Goal: Answer question/provide support

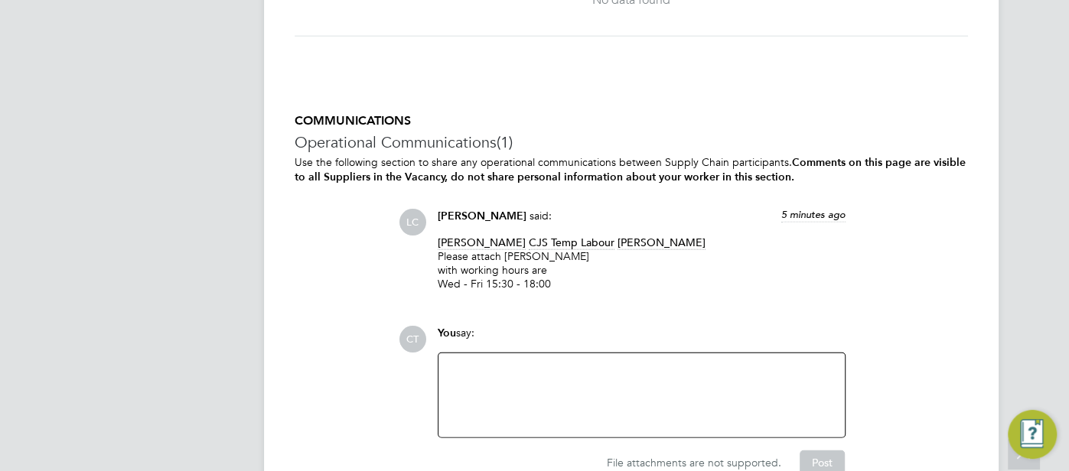
scroll to position [2313, 0]
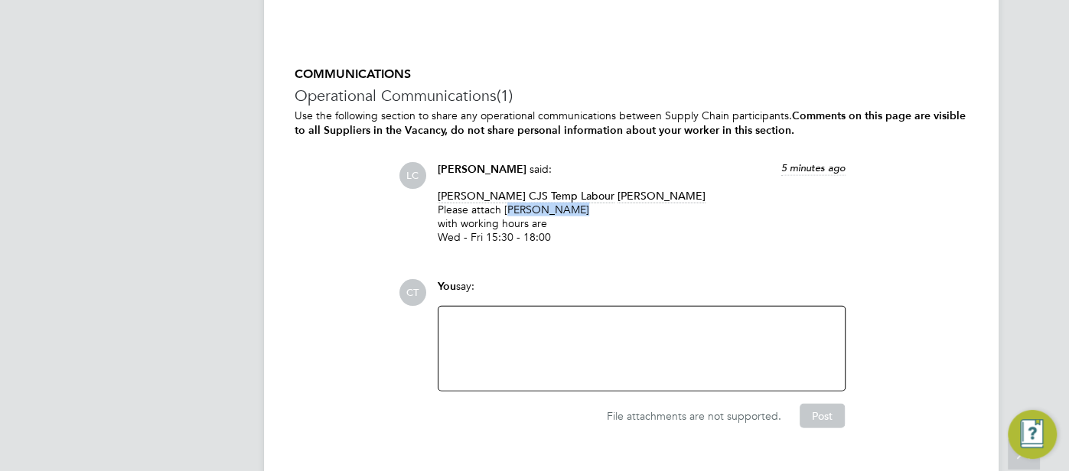
drag, startPoint x: 568, startPoint y: 207, endPoint x: 507, endPoint y: 207, distance: 61.2
click at [507, 207] on p "[PERSON_NAME] CJS Temp Labour [PERSON_NAME] Please attach [PERSON_NAME] with wo…" at bounding box center [642, 217] width 408 height 56
copy p "[PERSON_NAME]"
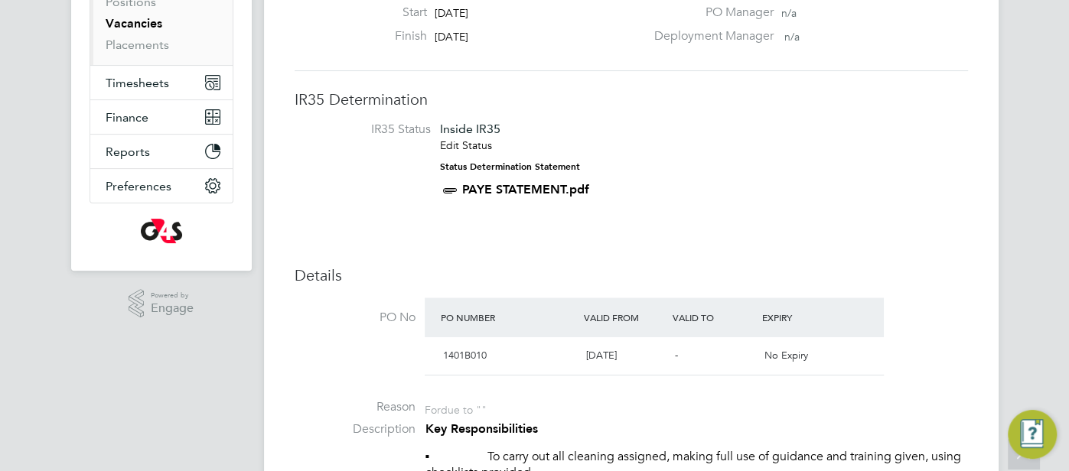
scroll to position [0, 0]
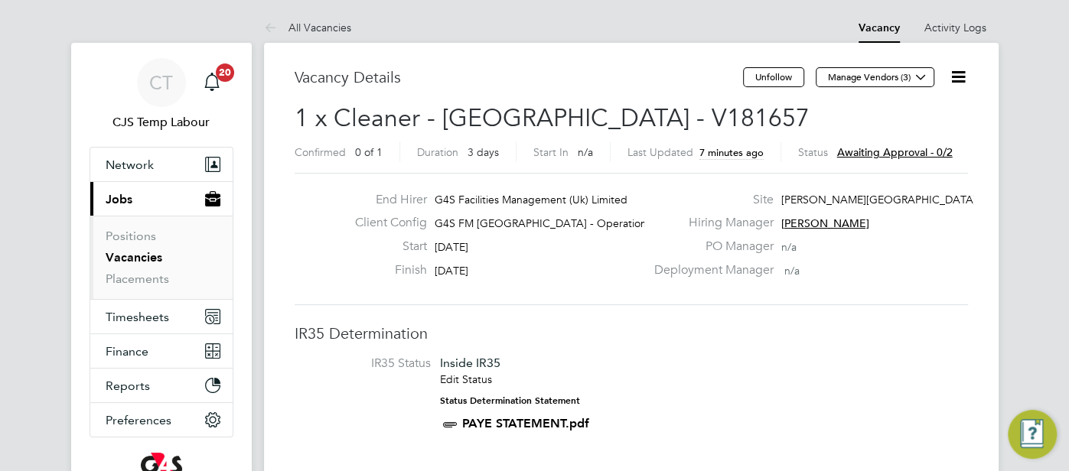
click at [959, 80] on icon at bounding box center [958, 76] width 19 height 19
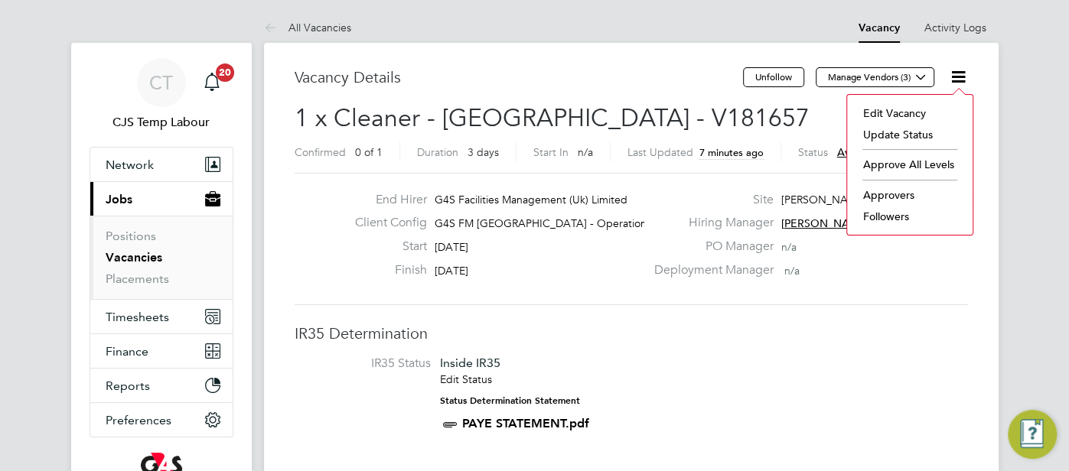
click at [907, 158] on li "Approve All Levels" at bounding box center [910, 164] width 110 height 21
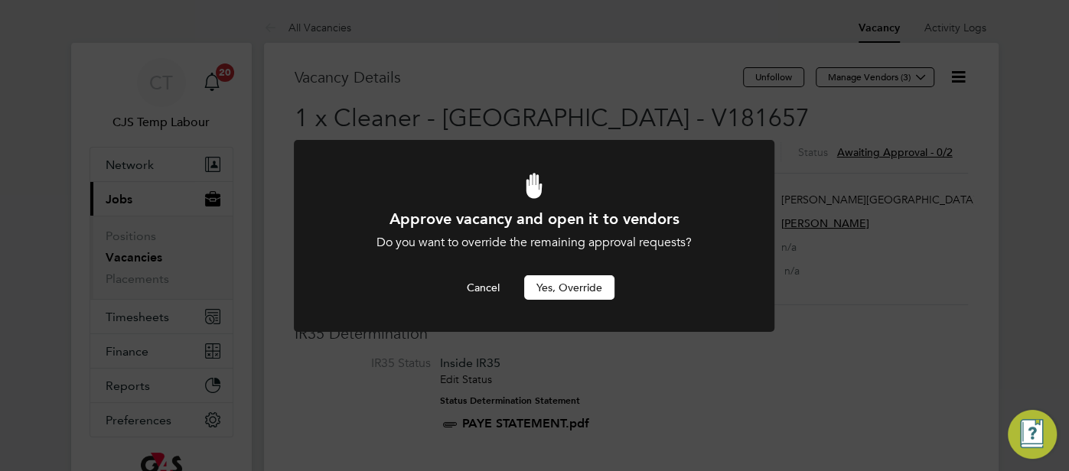
click at [556, 282] on button "Yes, Override" at bounding box center [569, 287] width 90 height 24
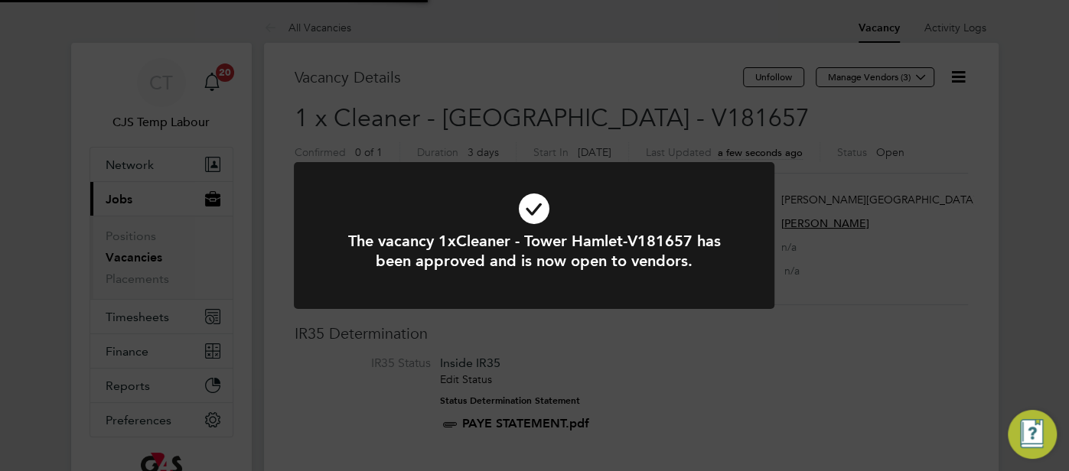
scroll to position [45, 107]
drag, startPoint x: 530, startPoint y: 210, endPoint x: 546, endPoint y: 243, distance: 35.9
click at [533, 210] on icon at bounding box center [534, 209] width 398 height 60
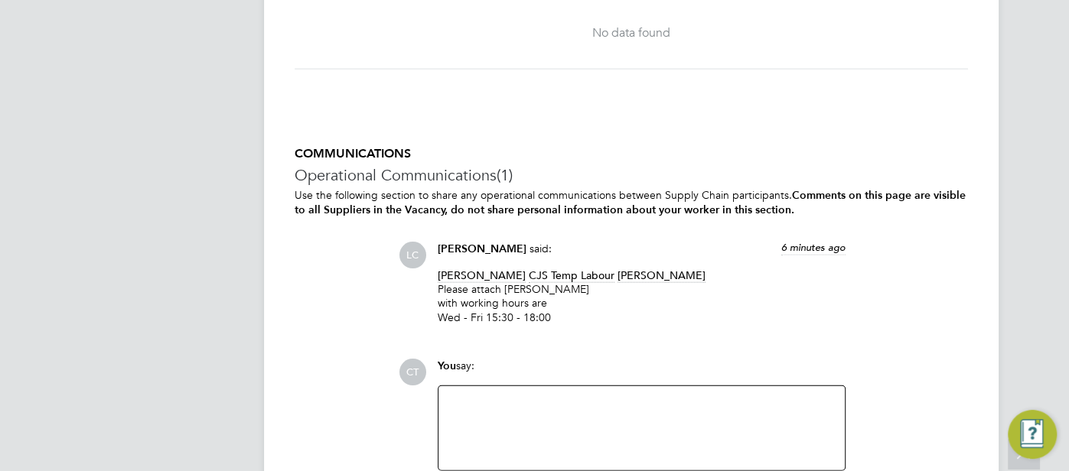
scroll to position [2370, 0]
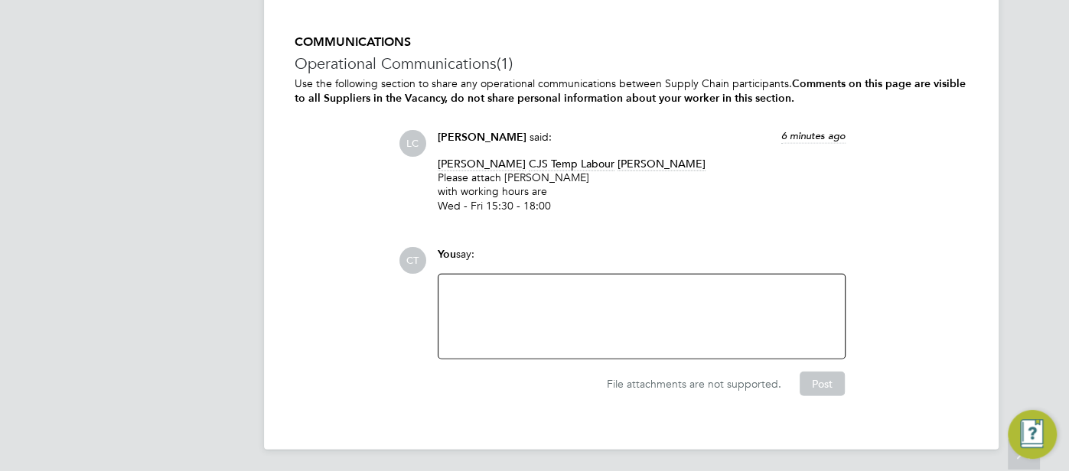
click at [510, 315] on div at bounding box center [642, 317] width 388 height 66
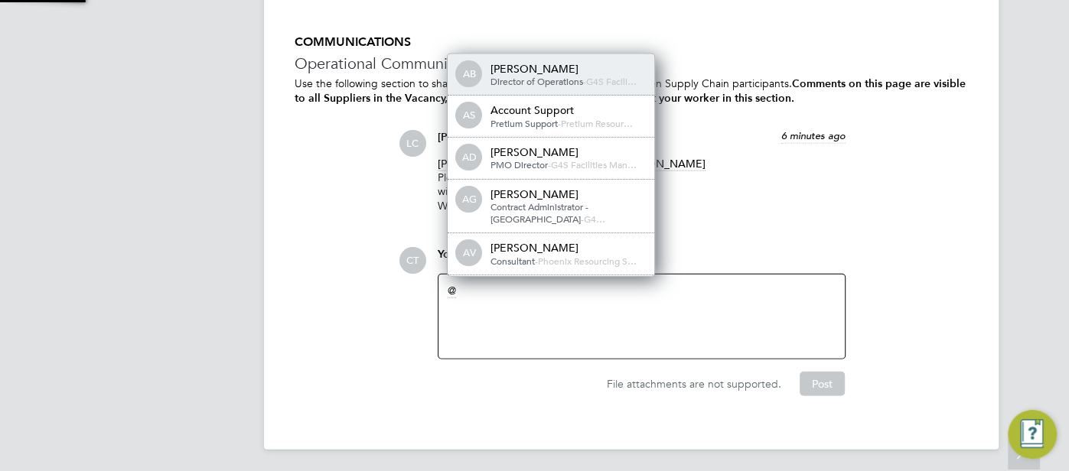
scroll to position [12, 154]
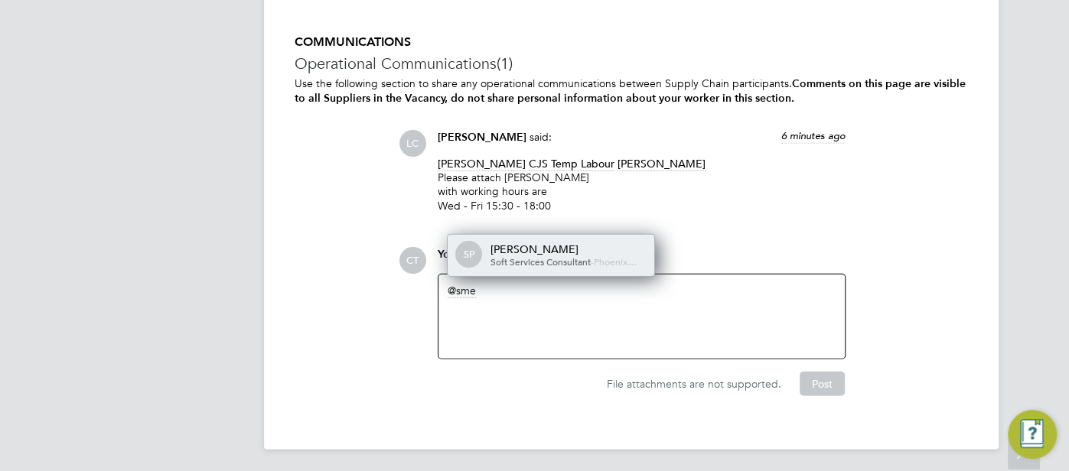
click at [515, 258] on span "Soft Services Consultant" at bounding box center [541, 262] width 100 height 12
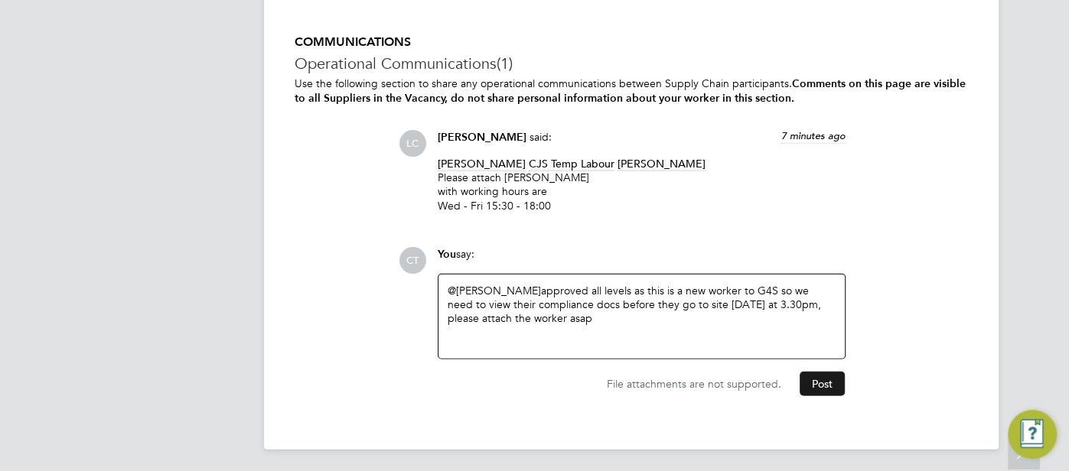
click at [829, 385] on button "Post" at bounding box center [822, 384] width 45 height 24
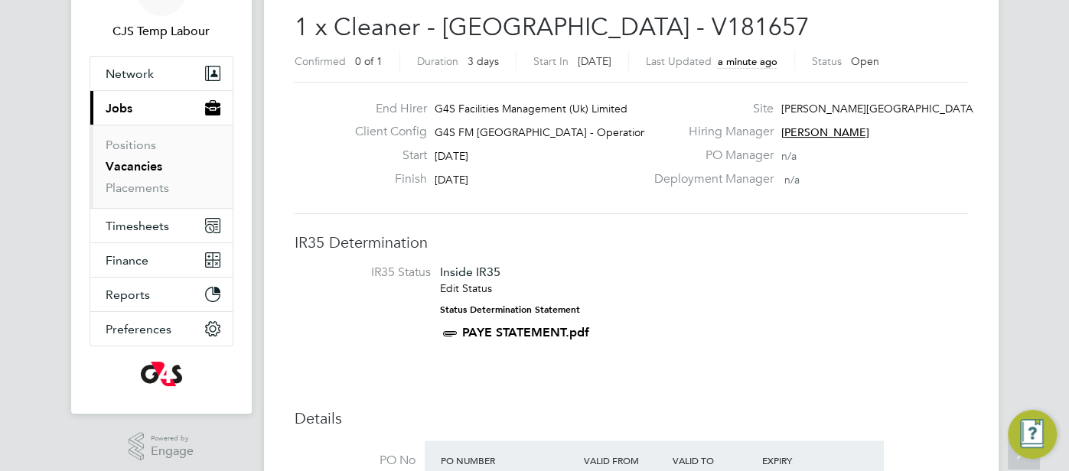
scroll to position [0, 0]
